Goal: Information Seeking & Learning: Find specific page/section

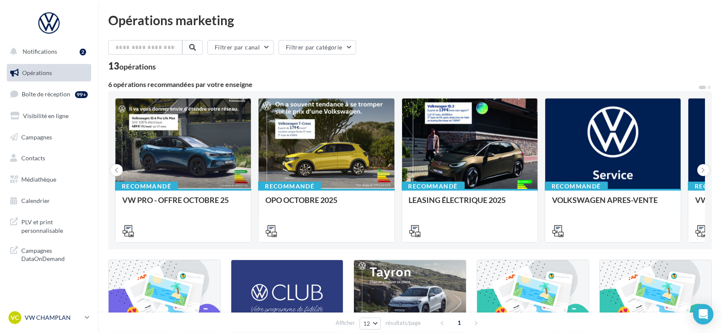
click at [83, 316] on link "VC VW CHAMPLAN vw-cha-ale" at bounding box center [49, 317] width 84 height 16
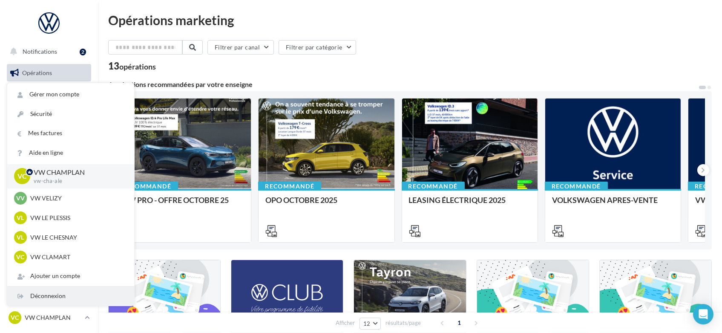
click at [54, 297] on div "Déconnexion" at bounding box center [70, 295] width 127 height 19
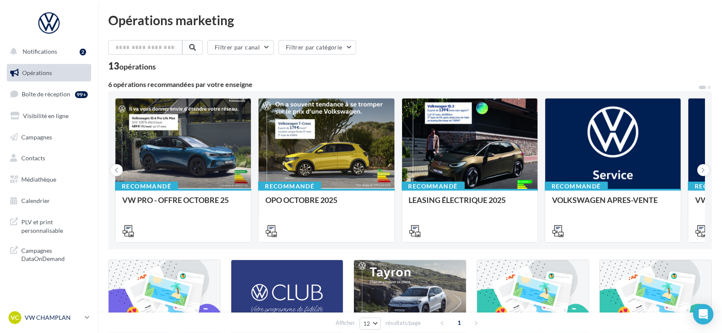
click at [88, 314] on icon at bounding box center [87, 316] width 5 height 7
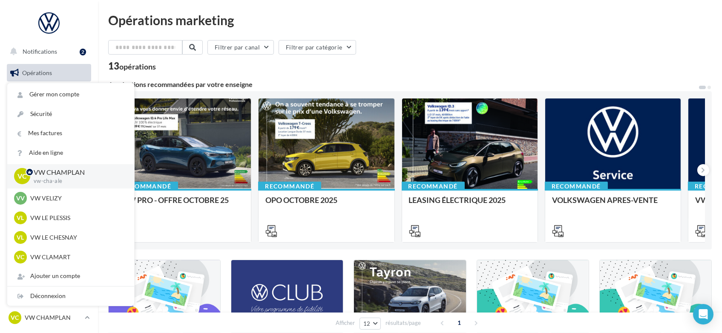
click at [399, 71] on div "13 opérations" at bounding box center [409, 66] width 603 height 11
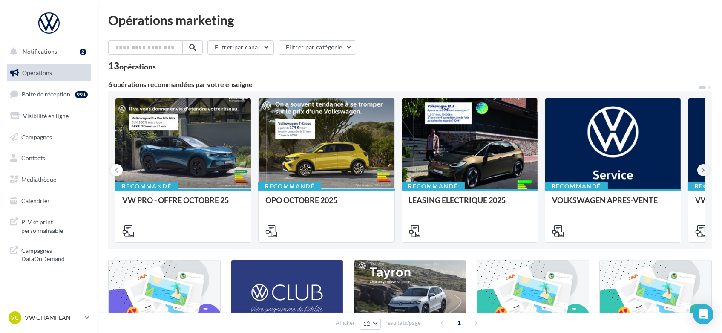
click at [705, 173] on button at bounding box center [703, 170] width 12 height 12
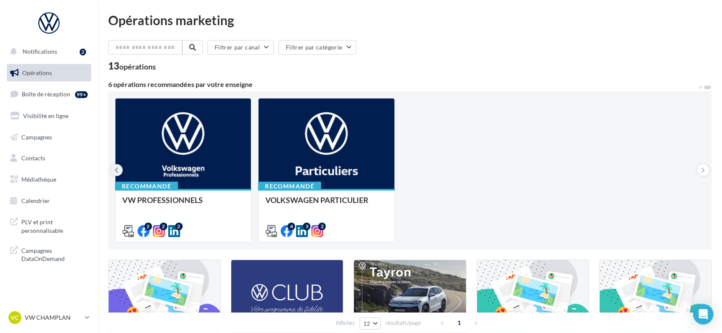
click at [112, 166] on button at bounding box center [117, 170] width 12 height 12
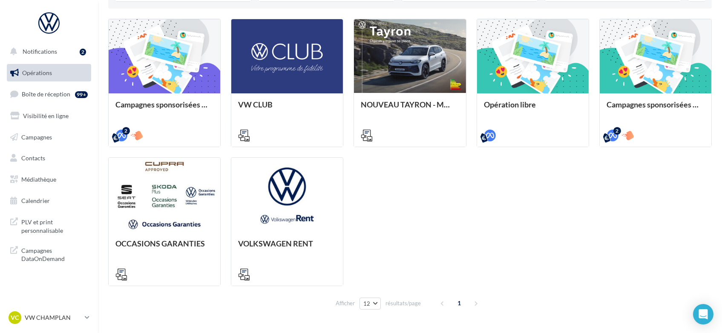
scroll to position [241, 0]
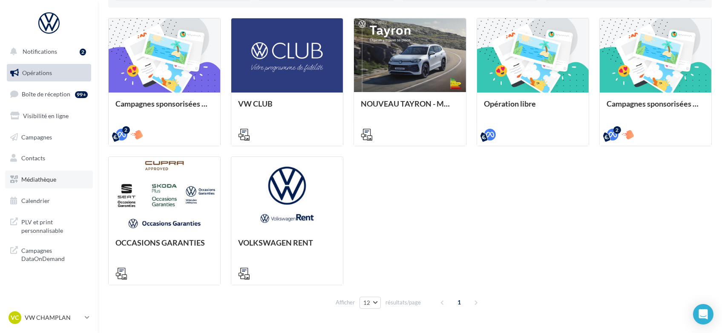
click at [37, 179] on span "Médiathèque" at bounding box center [38, 178] width 35 height 7
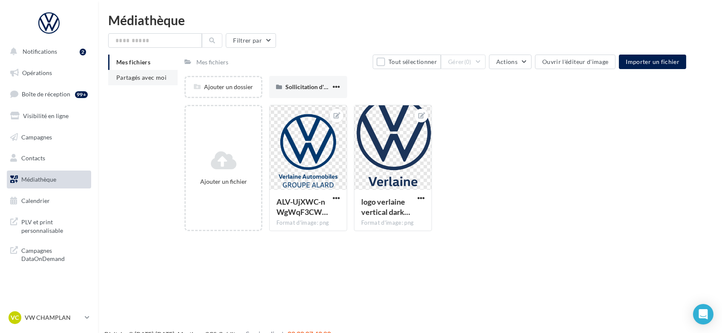
click at [130, 77] on span "Partagés avec moi" at bounding box center [141, 77] width 50 height 7
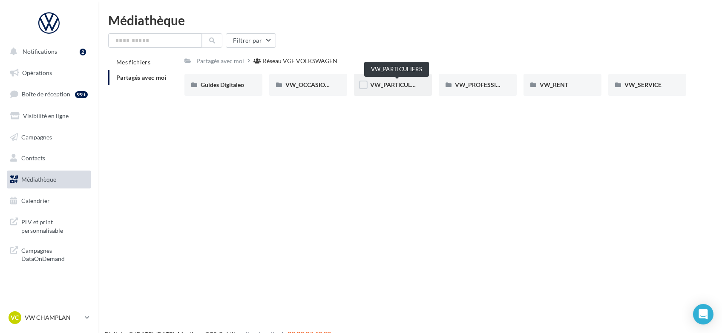
click at [400, 88] on span "VW_PARTICULIERS" at bounding box center [396, 84] width 53 height 7
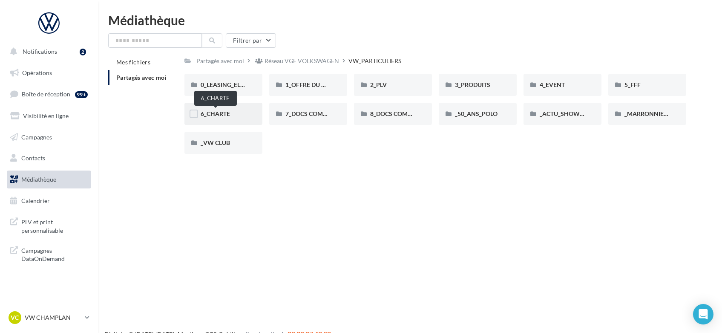
drag, startPoint x: 228, startPoint y: 113, endPoint x: 213, endPoint y: 109, distance: 15.0
click at [213, 109] on div "6_CHARTE" at bounding box center [223, 114] width 78 height 22
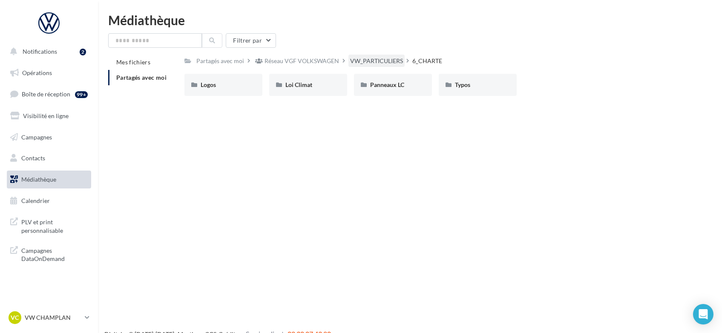
click at [376, 60] on div "VW_PARTICULIERS" at bounding box center [376, 61] width 53 height 9
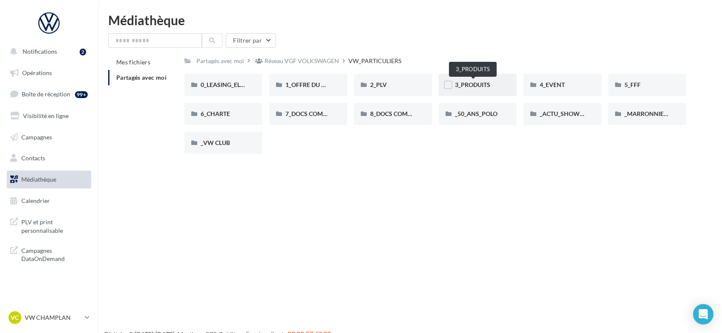
click at [481, 87] on span "3_PRODUITS" at bounding box center [472, 84] width 35 height 7
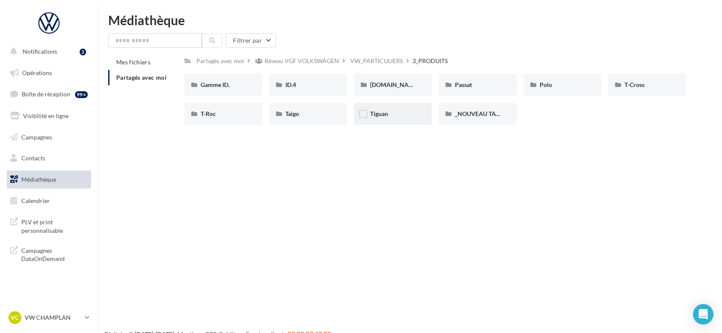
drag, startPoint x: 395, startPoint y: 115, endPoint x: 390, endPoint y: 112, distance: 5.2
click at [390, 112] on div "Tiguan" at bounding box center [393, 113] width 46 height 9
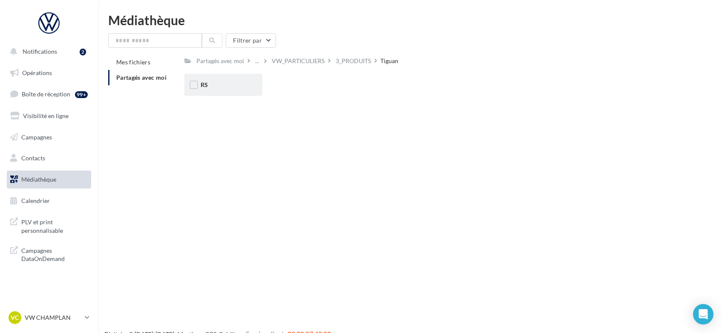
click at [213, 85] on div "RS" at bounding box center [224, 84] width 46 height 9
click at [230, 87] on div "Ecran" at bounding box center [224, 84] width 46 height 9
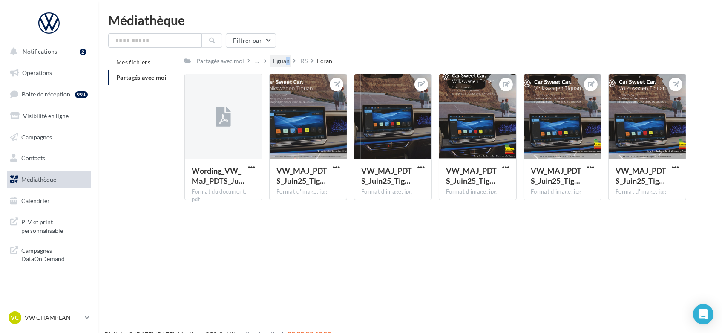
click at [278, 60] on div "Tiguan" at bounding box center [281, 61] width 18 height 9
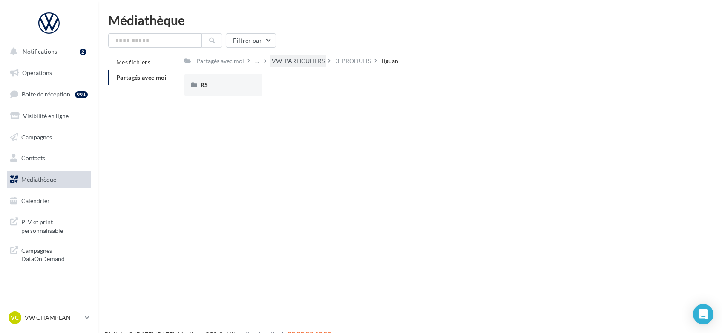
click at [307, 63] on div "VW_PARTICULIERS" at bounding box center [298, 61] width 53 height 9
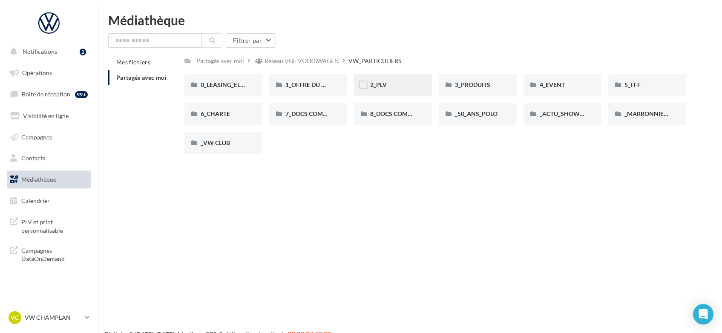
click at [396, 84] on div "2_PLV" at bounding box center [393, 84] width 46 height 9
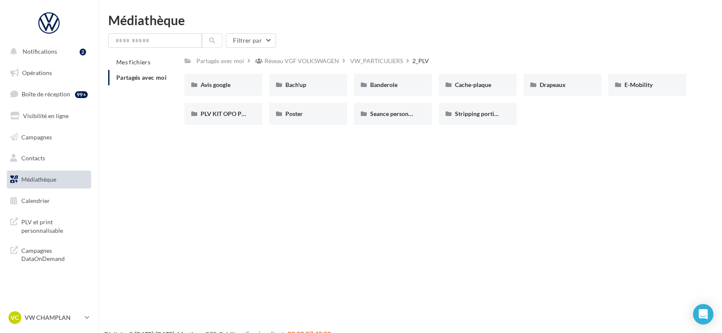
click at [337, 172] on div "Notifications 2 Opérations Boîte de réception 99+ Visibilité en ligne Campagnes…" at bounding box center [361, 180] width 722 height 333
click at [396, 87] on span "Banderole" at bounding box center [383, 84] width 27 height 7
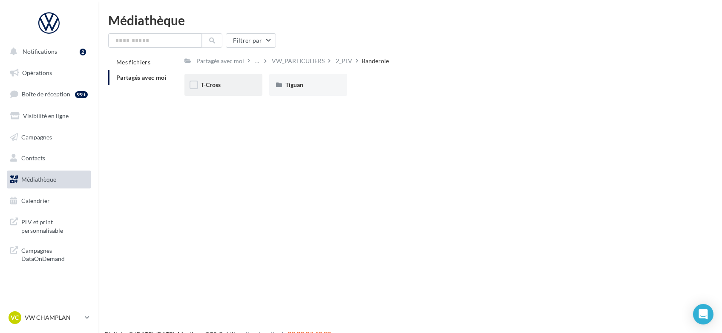
click at [227, 86] on div "T-Cross" at bounding box center [224, 84] width 46 height 9
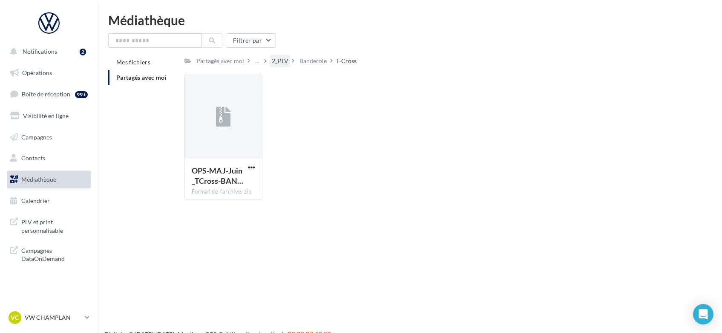
click at [280, 60] on div "2_PLV" at bounding box center [280, 61] width 17 height 9
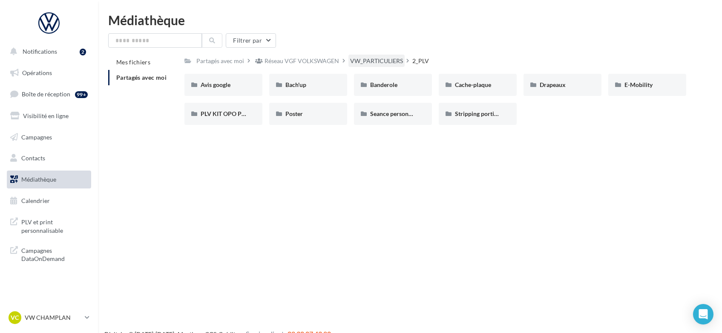
click at [364, 57] on div "VW_PARTICULIERS" at bounding box center [376, 61] width 53 height 9
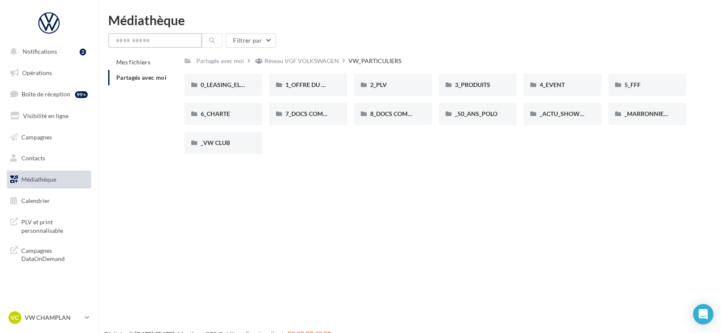
click at [154, 43] on input "text" at bounding box center [155, 40] width 94 height 14
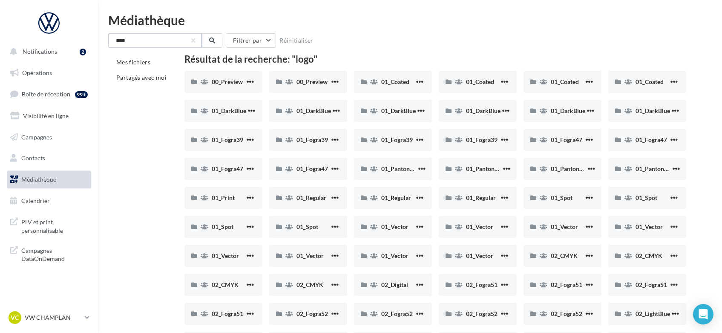
click at [136, 37] on input "****" at bounding box center [155, 40] width 94 height 14
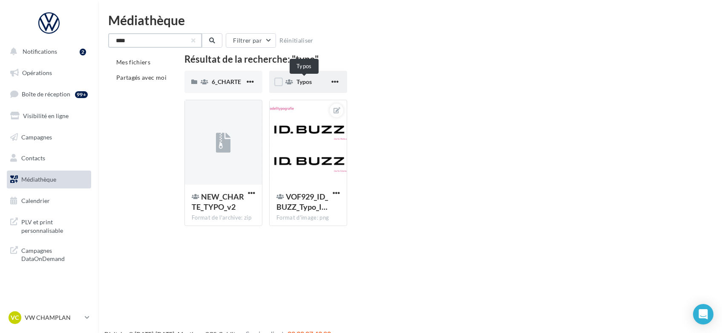
type input "****"
click at [307, 80] on span "Typos" at bounding box center [303, 81] width 15 height 7
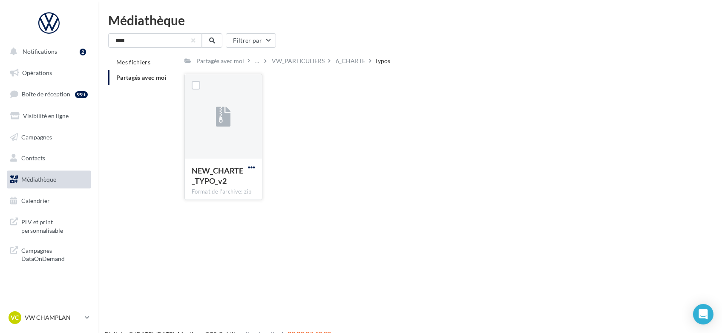
click at [252, 166] on span "button" at bounding box center [251, 167] width 7 height 7
click at [331, 207] on div "Notifications 2 Opérations Boîte de réception 99+ Visibilité en ligne Campagnes…" at bounding box center [361, 180] width 722 height 333
click at [176, 260] on div "Notifications 2 Opérations Boîte de réception 99+ Visibilité en ligne Campagnes…" at bounding box center [361, 180] width 722 height 333
click at [27, 92] on span "Boîte de réception" at bounding box center [46, 93] width 49 height 7
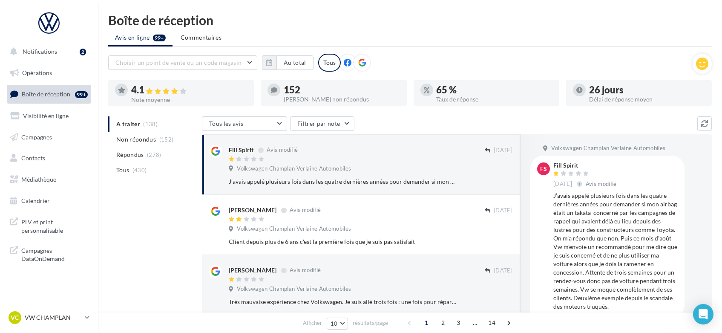
click at [124, 123] on ul "A traiter (138) Non répondus (152) Répondus (278) Tous (430)" at bounding box center [153, 146] width 90 height 61
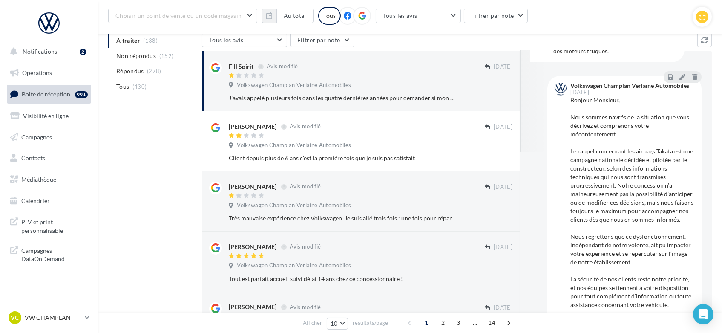
scroll to position [214, 0]
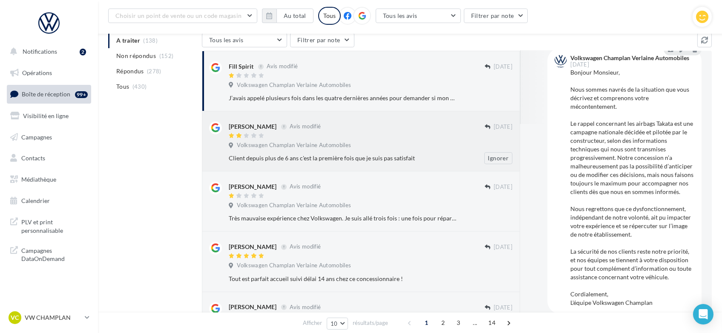
click at [400, 142] on div "Volkswagen Champlan Verlaine Automobiles" at bounding box center [371, 145] width 284 height 9
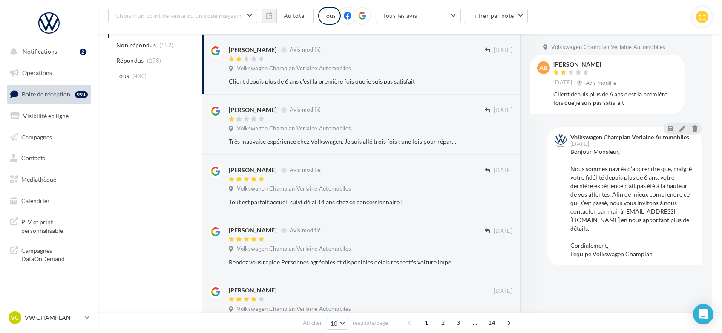
scroll to position [167, 0]
click at [123, 60] on span "Répondus" at bounding box center [130, 60] width 28 height 9
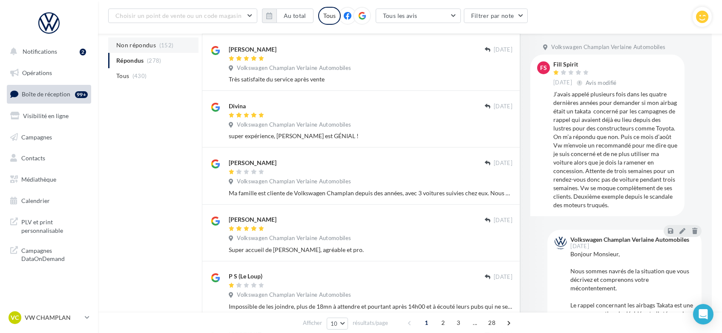
click at [125, 46] on span "Non répondus" at bounding box center [136, 45] width 40 height 9
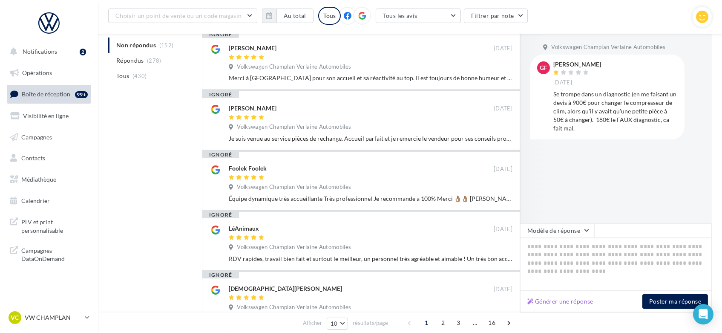
scroll to position [225, 0]
click at [599, 250] on textarea at bounding box center [616, 264] width 192 height 53
click at [114, 126] on div "A traiter (138) Non répondus (152) Répondus (278) Tous (430) Tous les avis Tous…" at bounding box center [409, 210] width 603 height 625
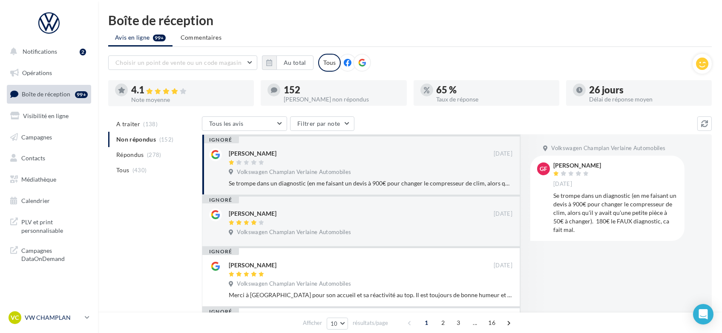
click at [80, 318] on p "VW CHAMPLAN" at bounding box center [53, 317] width 57 height 9
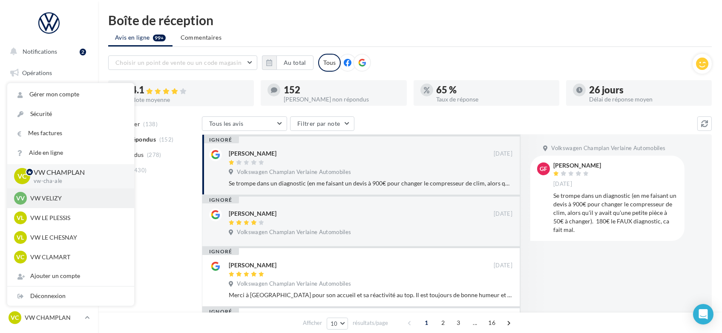
click at [59, 201] on p "VW VELIZY" at bounding box center [77, 198] width 94 height 9
